Goal: Check status: Check status

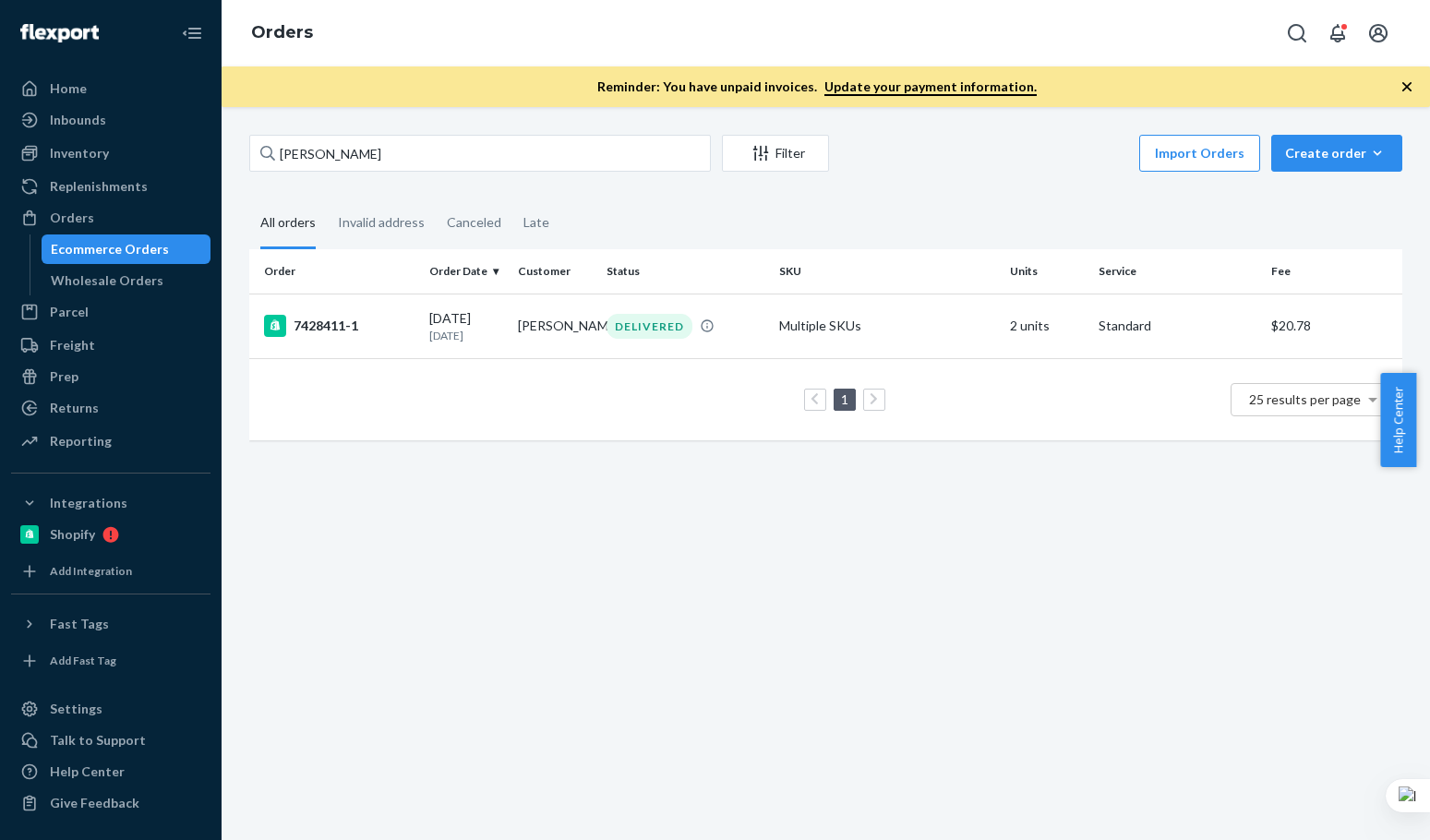
click at [390, 151] on input "[PERSON_NAME]" at bounding box center [480, 153] width 462 height 37
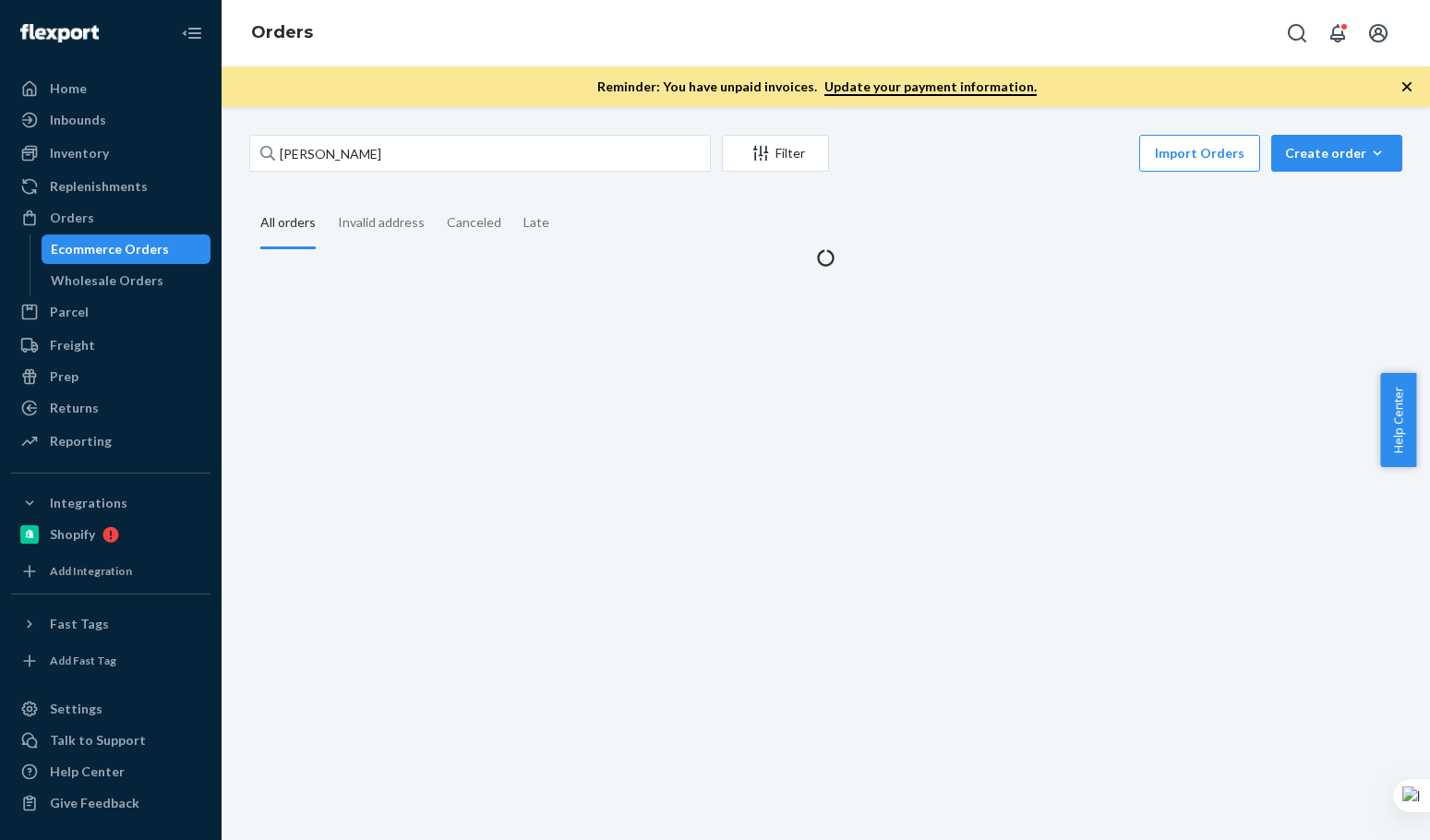
type input "[PERSON_NAME]"
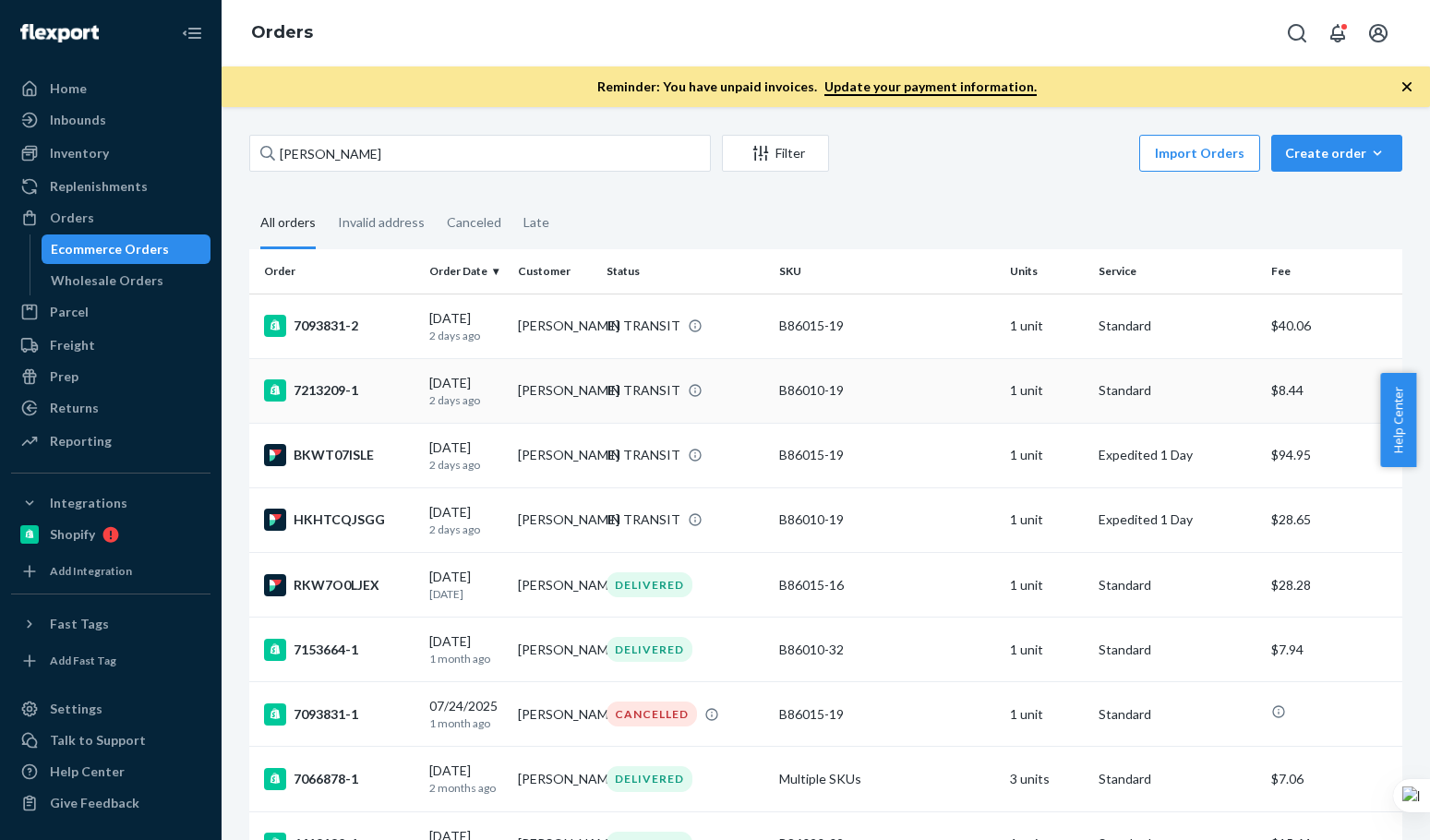
click at [409, 390] on div "7213209-1" at bounding box center [339, 391] width 151 height 22
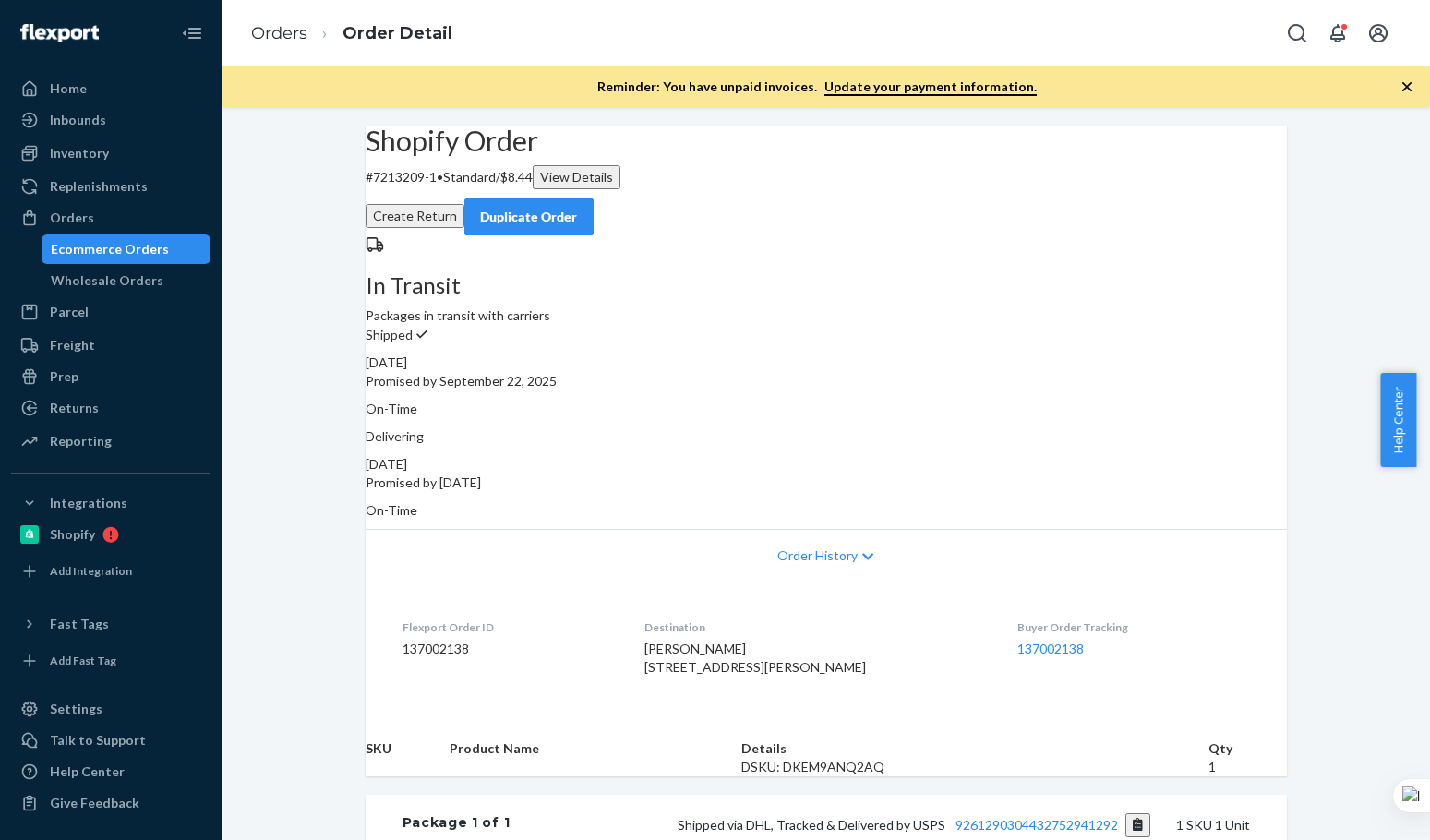
click at [861, 200] on div "Shopify Order # 7213209-1 • Standard / $8.44 View Details Create Return Duplica…" at bounding box center [826, 181] width 921 height 110
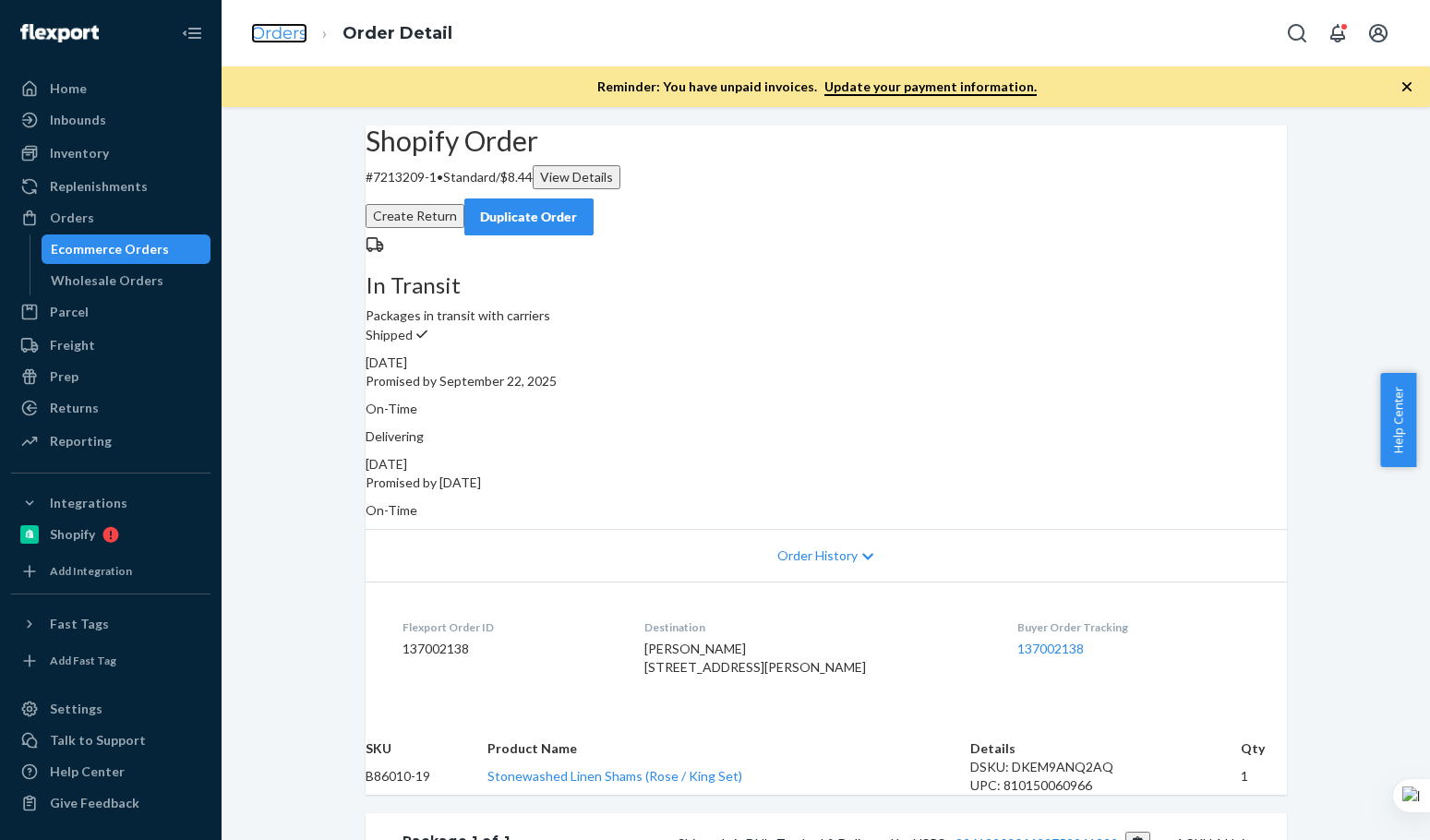
click at [283, 23] on link "Orders" at bounding box center [279, 33] width 56 height 20
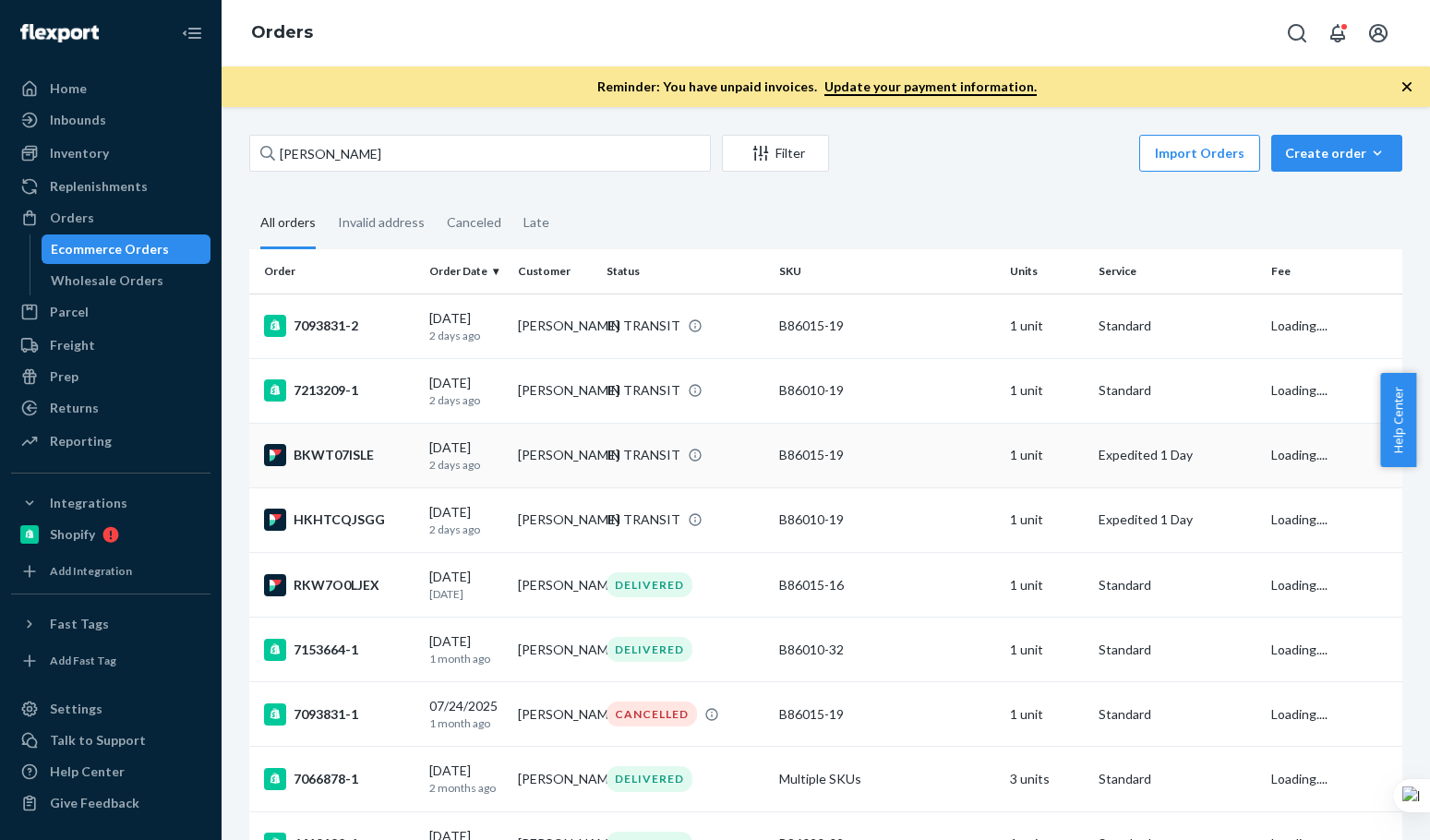
click at [418, 433] on td "BKWT07ISLE" at bounding box center [335, 454] width 173 height 65
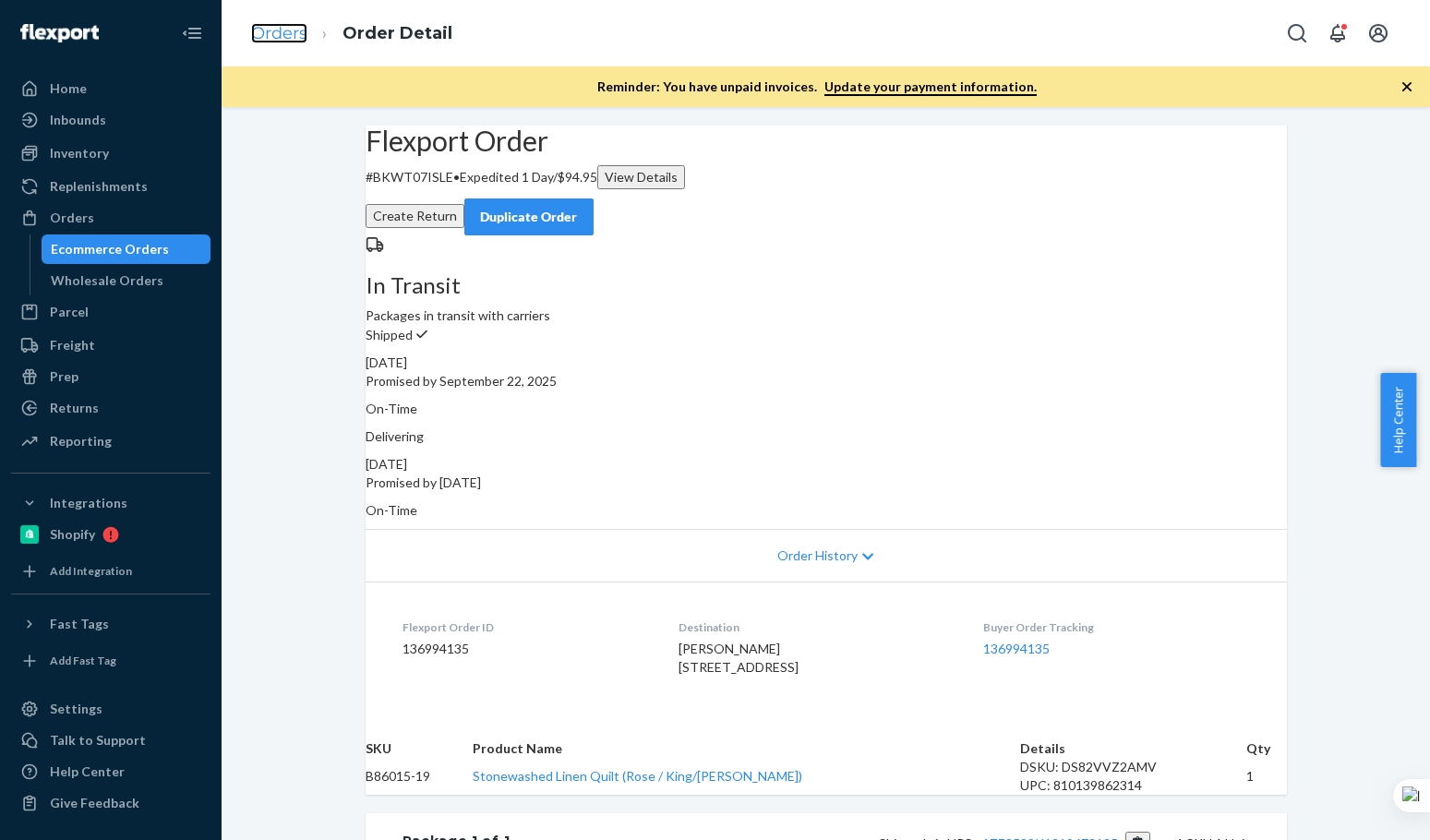
click at [294, 32] on link "Orders" at bounding box center [279, 33] width 56 height 20
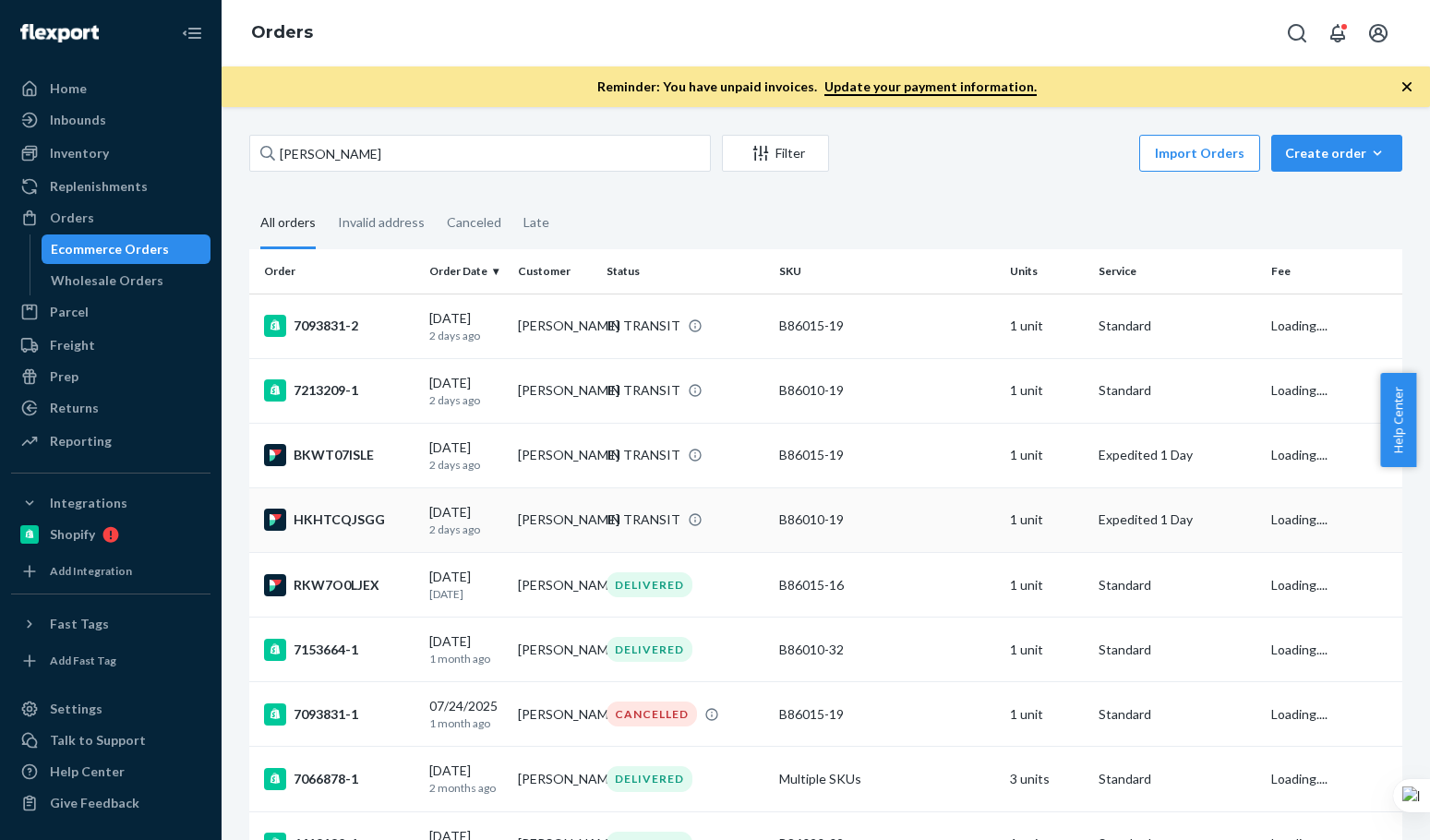
click at [405, 529] on div "HKHTCQJSGG" at bounding box center [339, 519] width 151 height 22
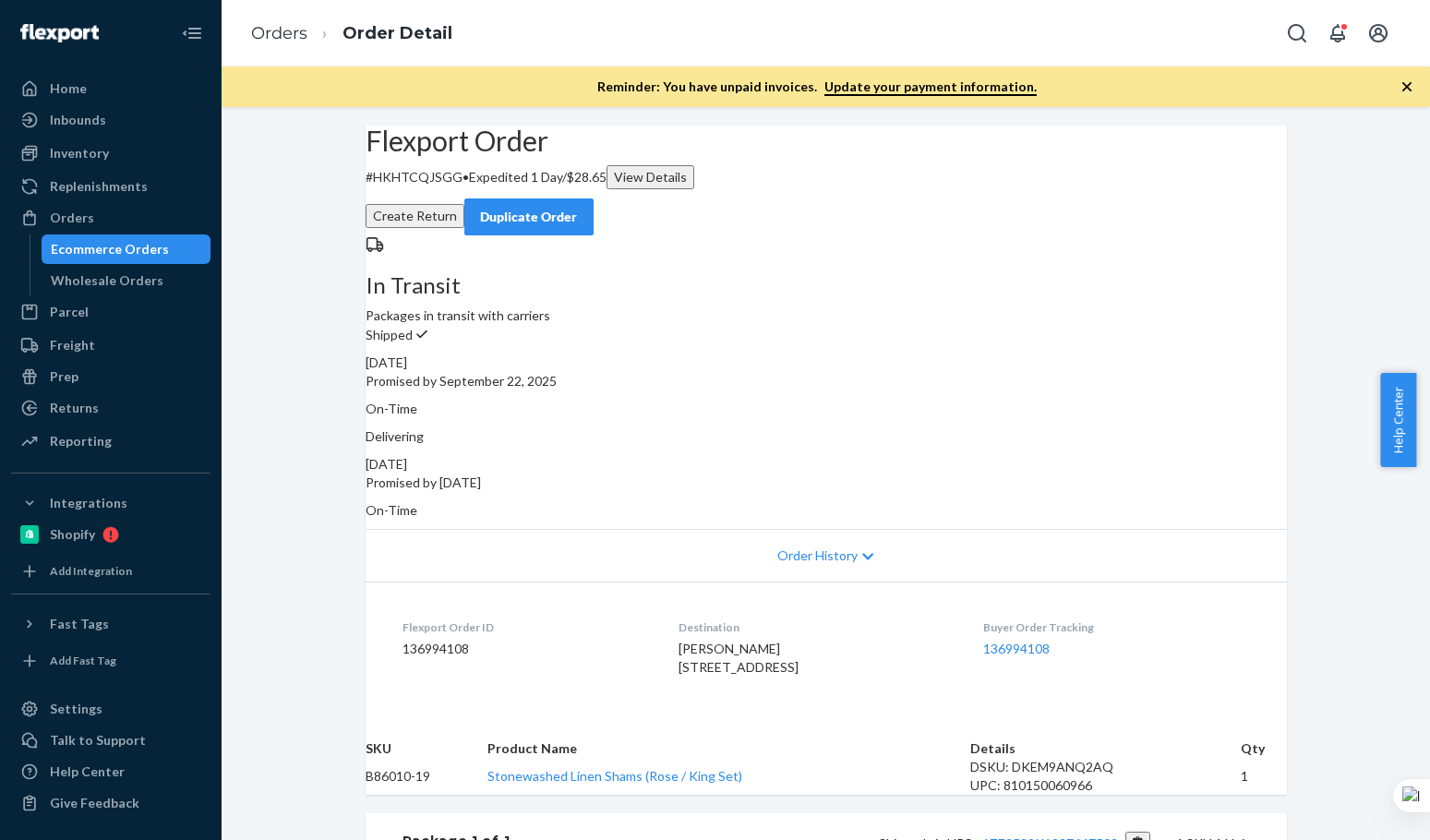
click at [694, 325] on div "In Transit Packages in transit with carriers" at bounding box center [826, 281] width 921 height 90
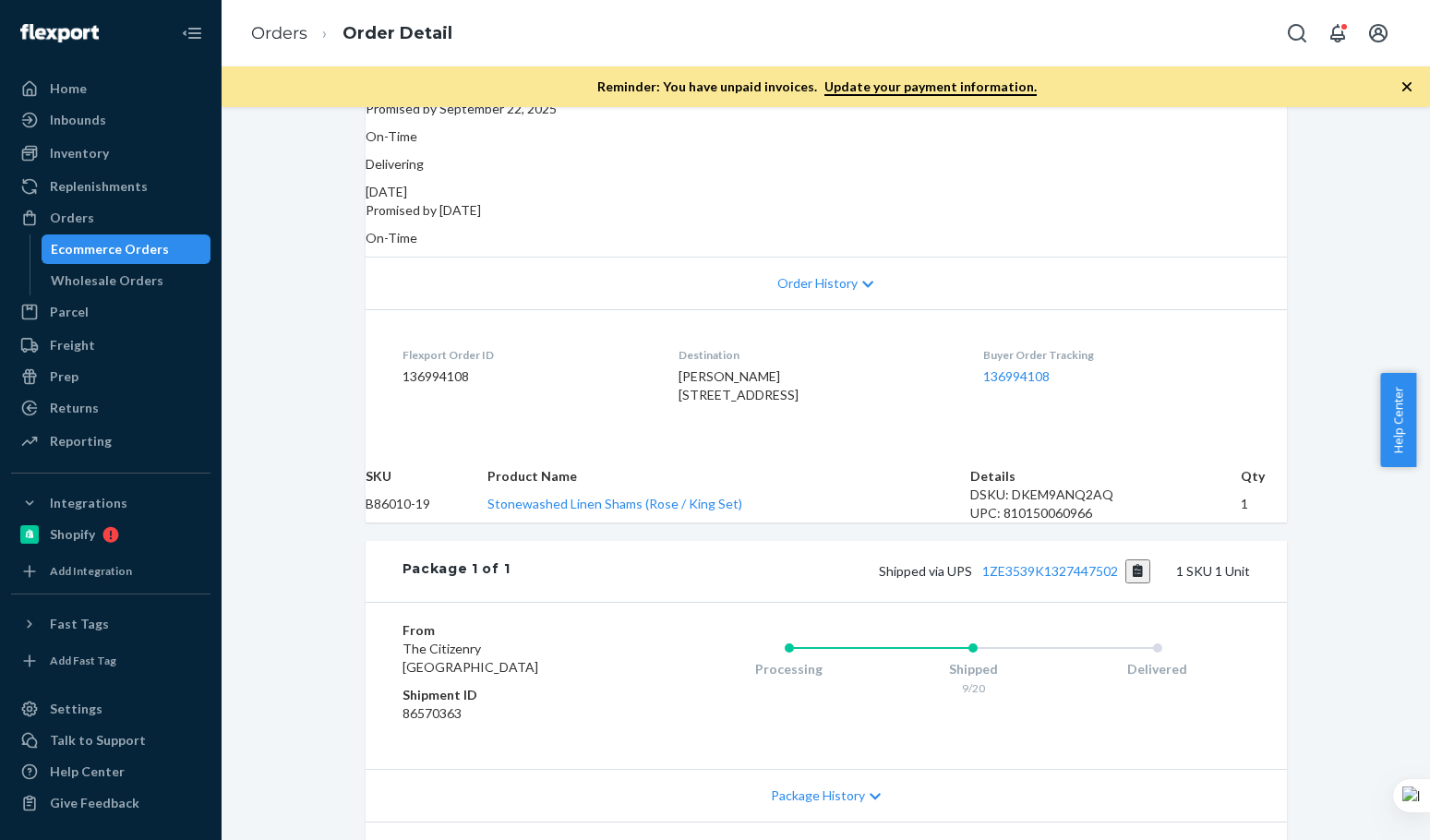
scroll to position [308, 0]
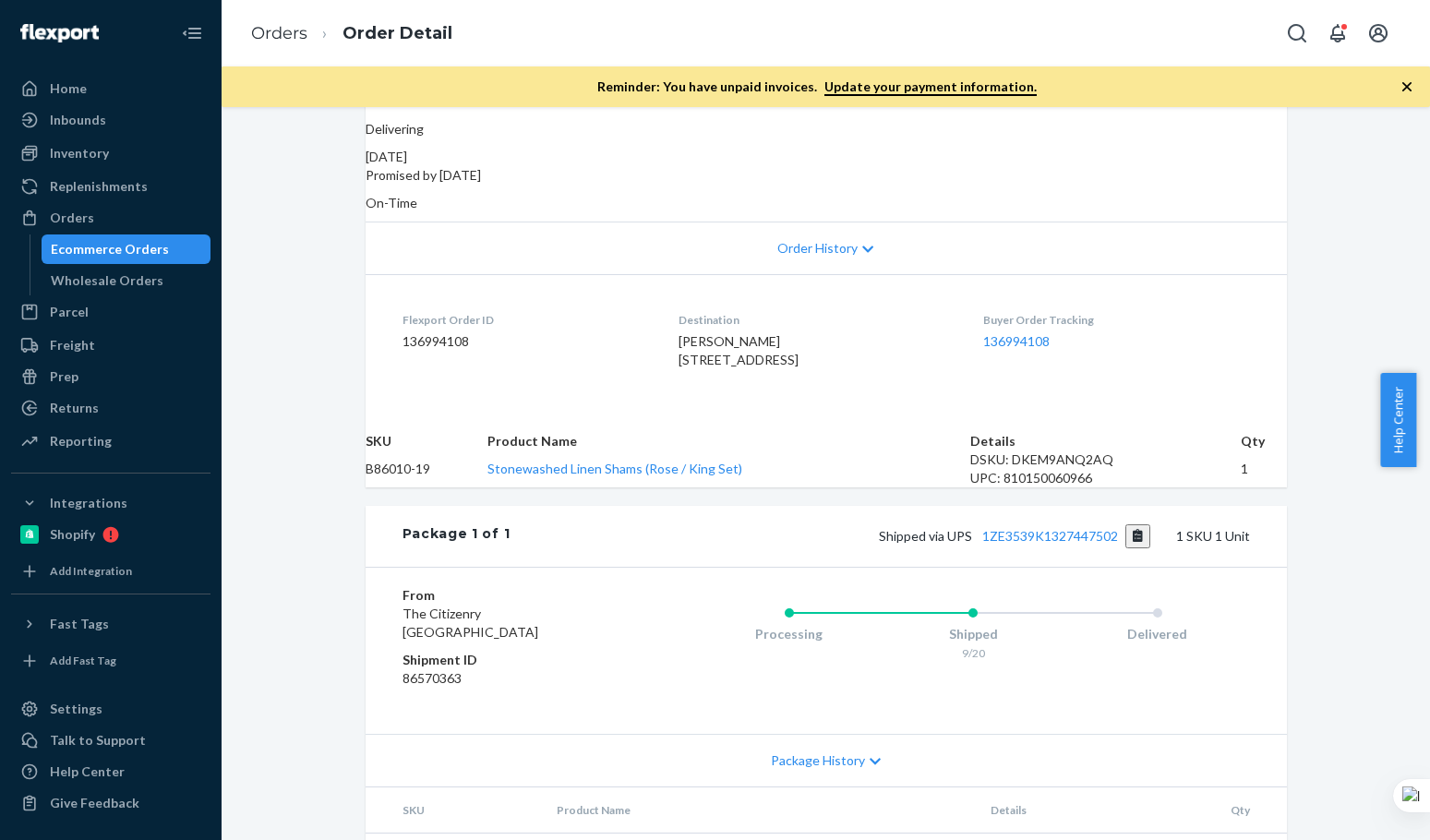
click at [720, 450] on th "Product Name" at bounding box center [728, 440] width 483 height 18
click at [1048, 543] on link "1ZE3539K1327447502" at bounding box center [1050, 535] width 136 height 16
click at [297, 43] on li "Orders" at bounding box center [279, 34] width 56 height 24
click at [299, 26] on link "Orders" at bounding box center [279, 33] width 56 height 20
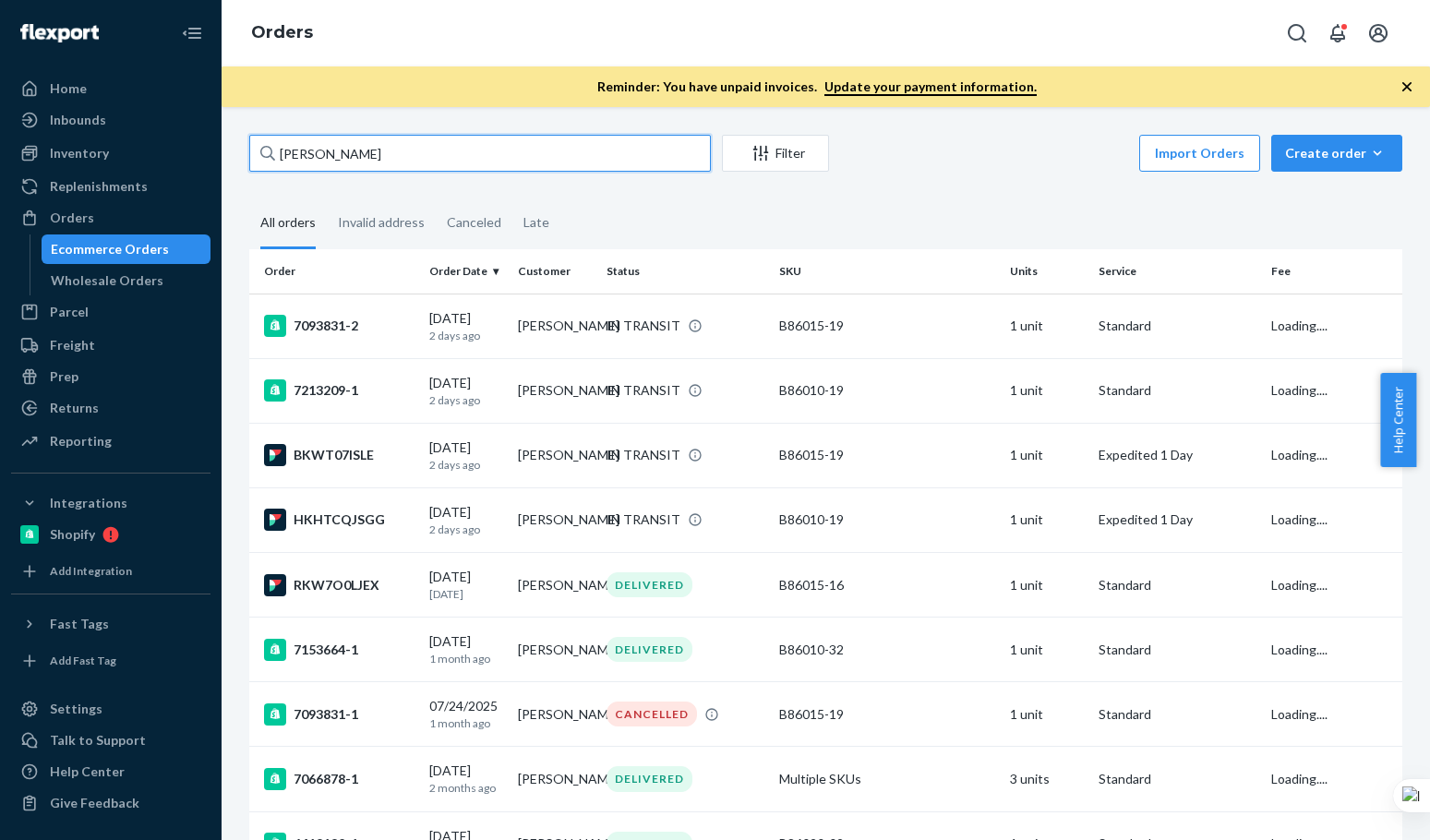
click at [468, 159] on input "[PERSON_NAME]" at bounding box center [480, 153] width 462 height 37
paste input "[PERSON_NAME]"
click at [467, 159] on input "[PERSON_NAME]" at bounding box center [480, 153] width 462 height 37
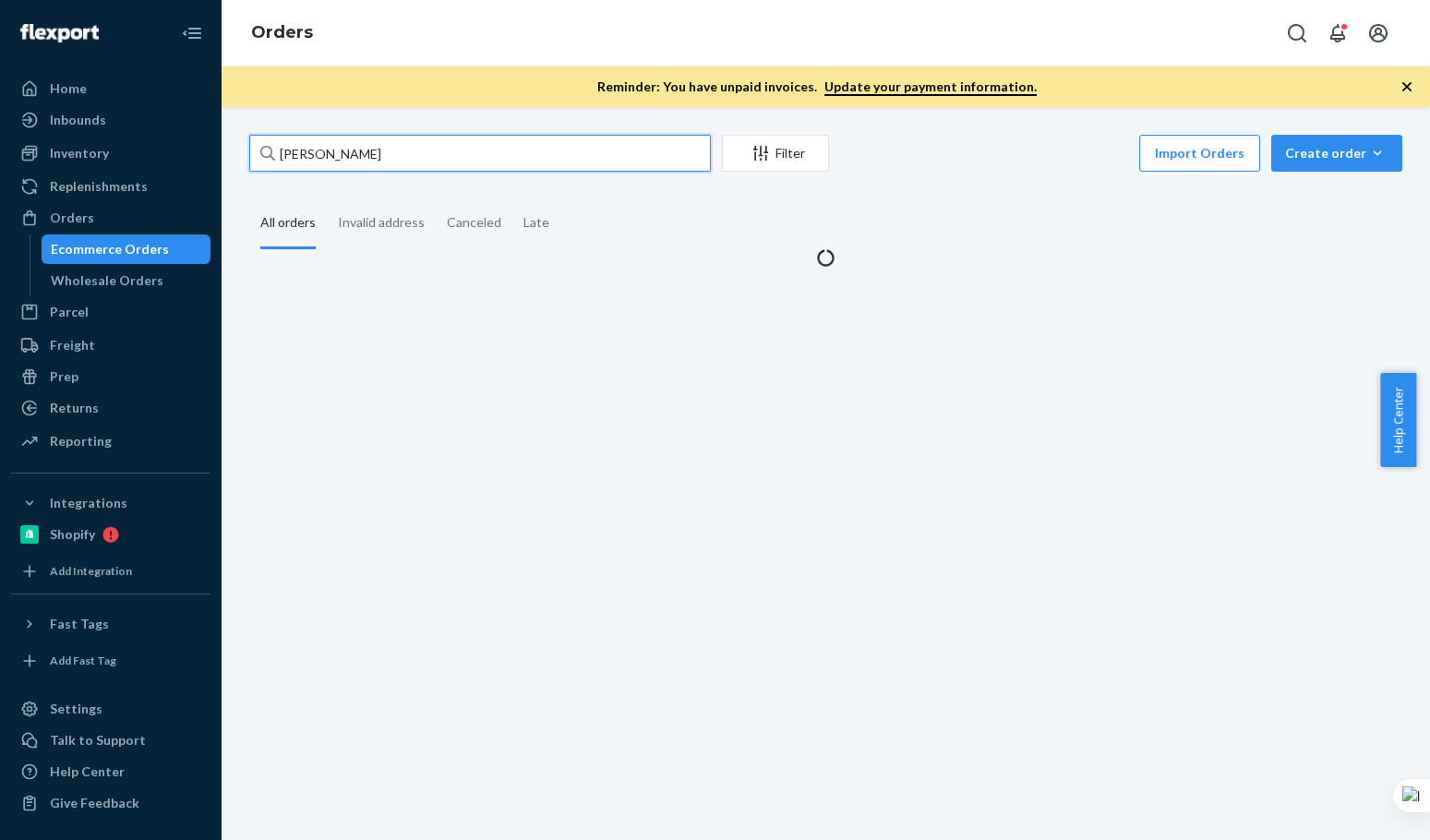
type input "[PERSON_NAME]"
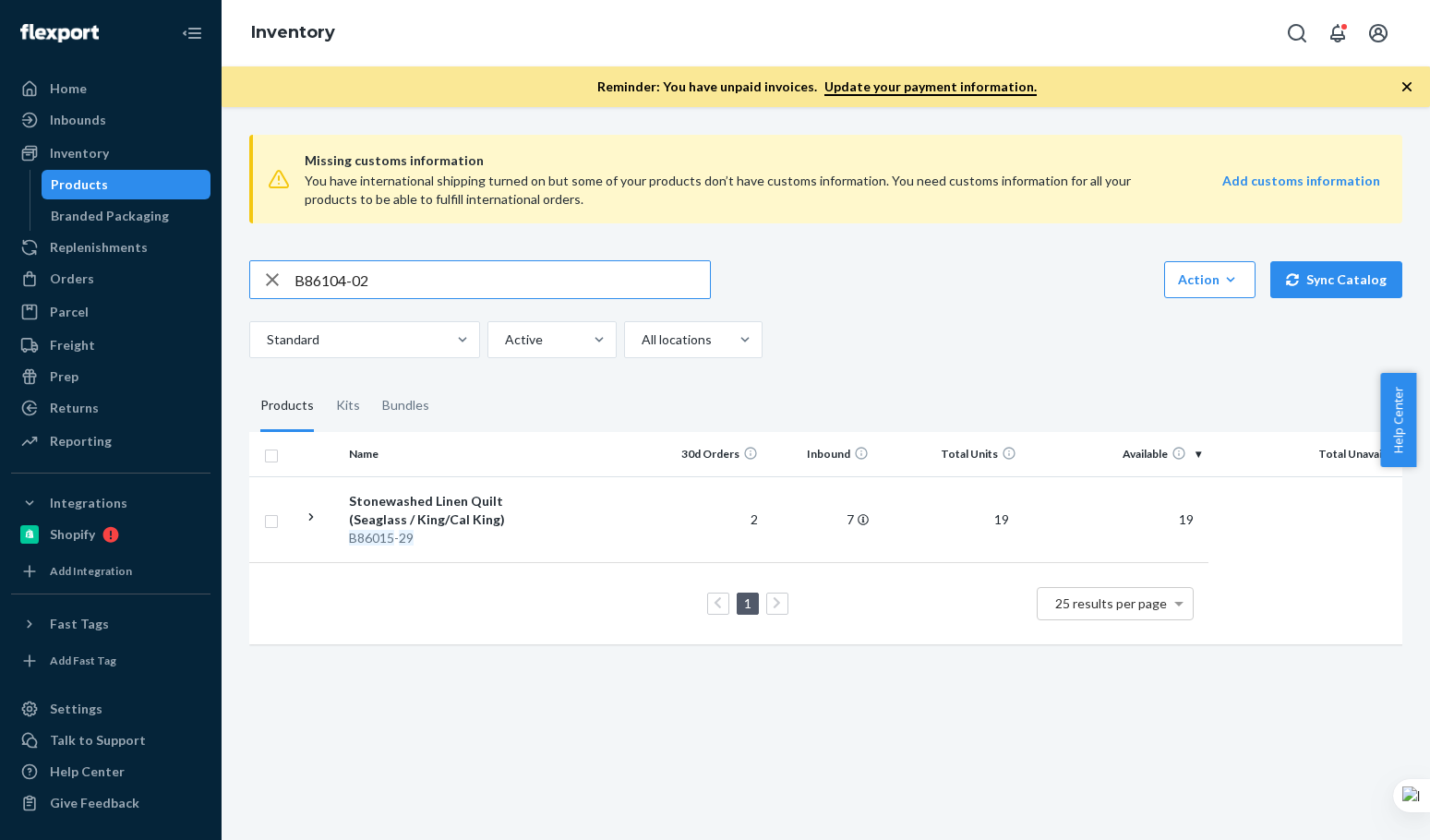
click at [407, 275] on input "B86104-02" at bounding box center [503, 279] width 416 height 37
type input "B86104-02"
click at [959, 335] on div "Standard Active All locations" at bounding box center [818, 339] width 1139 height 37
